Goal: Browse casually

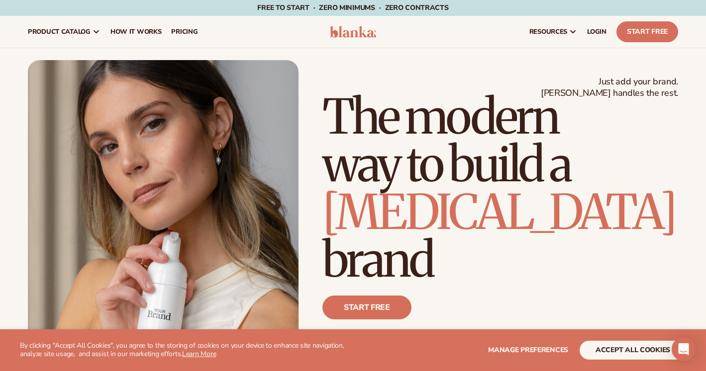
click at [630, 250] on h1 "The modern way to build a [MEDICAL_DATA] brand" at bounding box center [500, 188] width 356 height 191
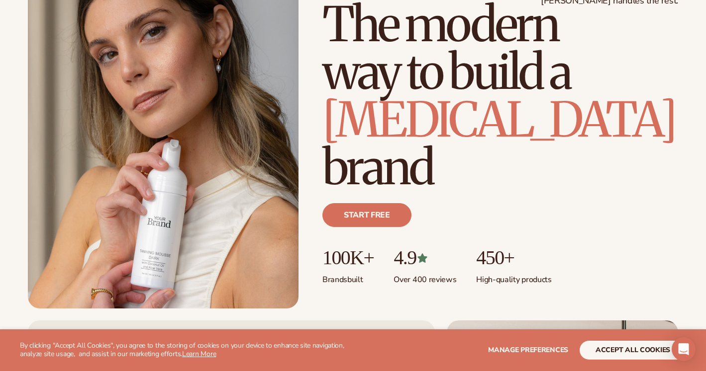
scroll to position [119, 0]
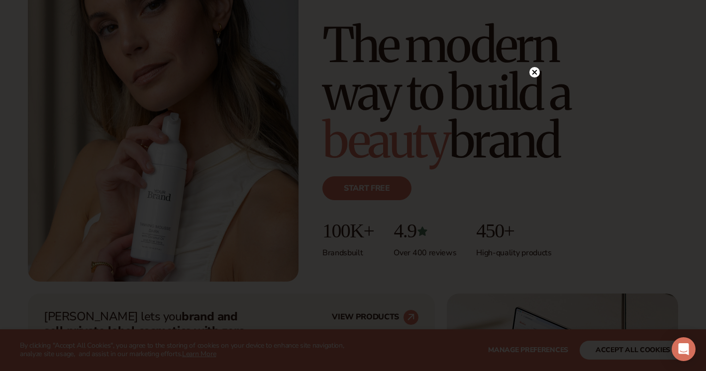
click at [535, 74] on icon at bounding box center [534, 72] width 5 height 5
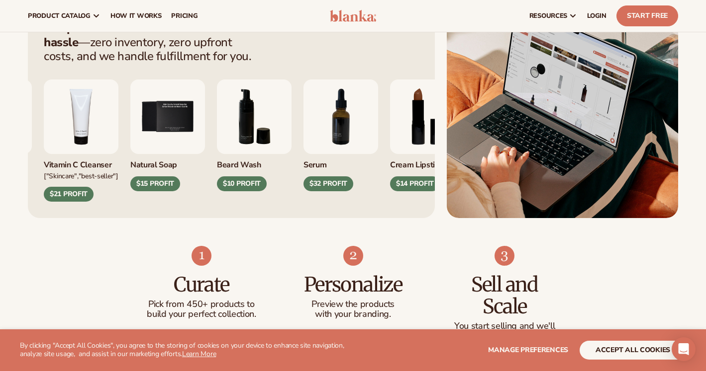
scroll to position [418, 0]
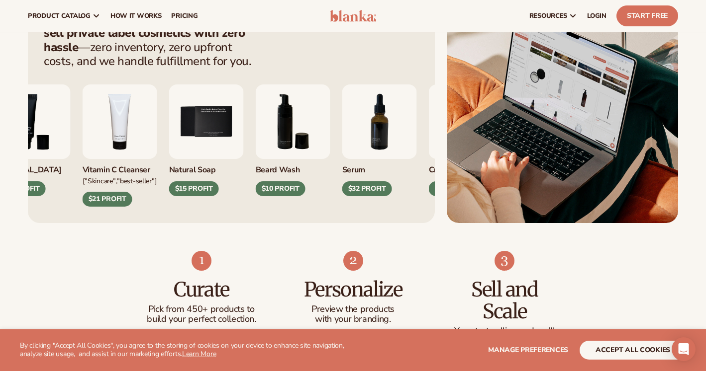
click at [59, 126] on img "3 / 9" at bounding box center [33, 122] width 75 height 75
click at [41, 189] on div "$12 PROFIT" at bounding box center [21, 188] width 50 height 15
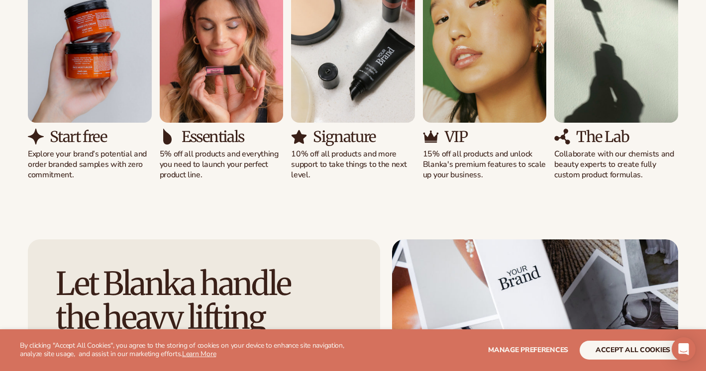
scroll to position [1034, 0]
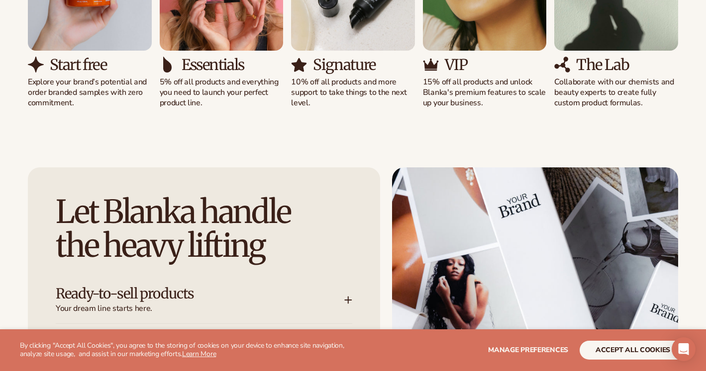
scroll to position [1094, 0]
